Goal: Transaction & Acquisition: Purchase product/service

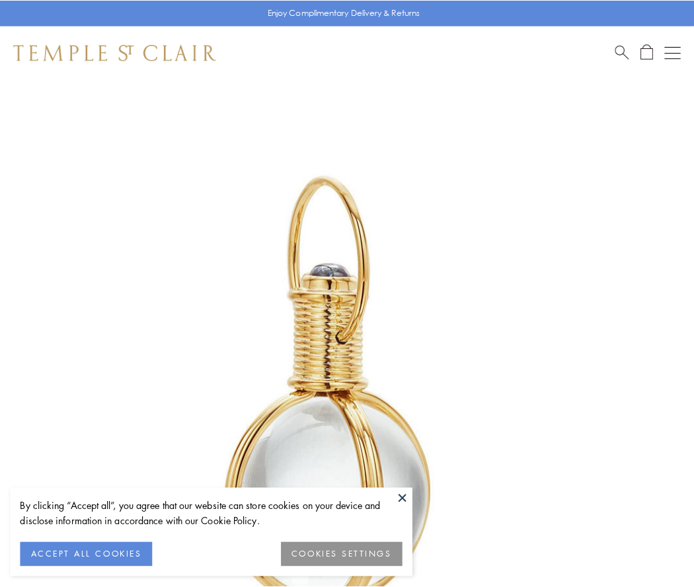
scroll to position [345, 0]
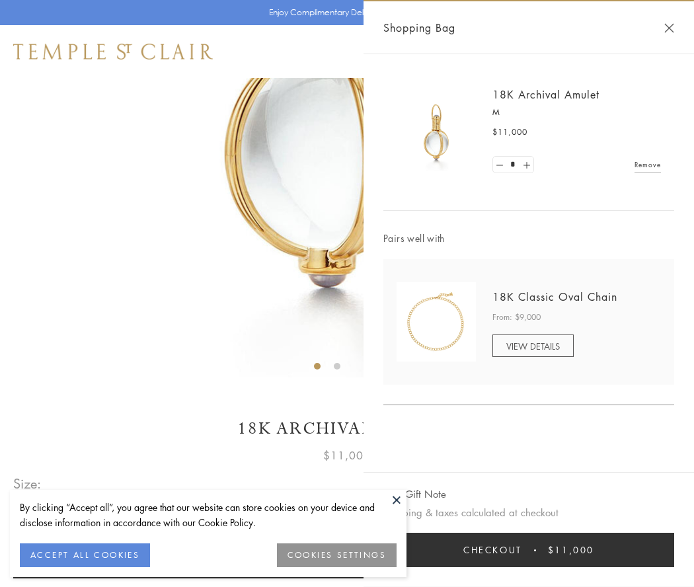
click at [529, 550] on button "Checkout $11,000" at bounding box center [528, 550] width 291 height 34
